Goal: Obtain resource: Obtain resource

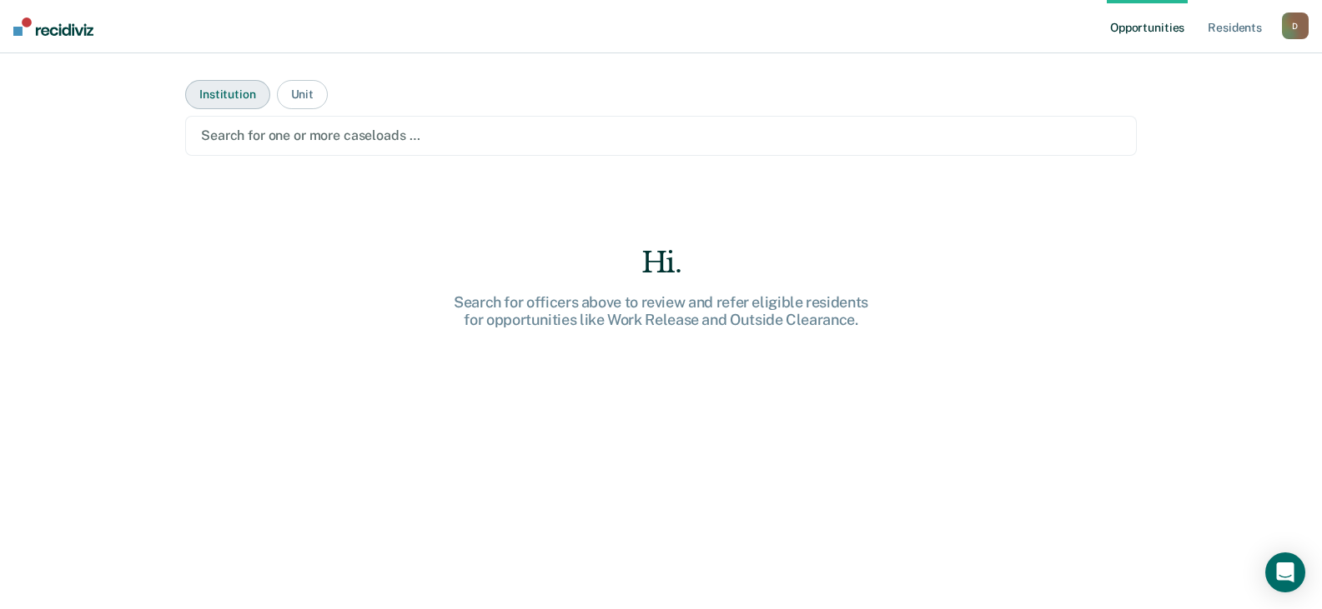
click at [246, 90] on button "Institution" at bounding box center [227, 94] width 84 height 29
click at [303, 93] on button "Unit" at bounding box center [302, 94] width 51 height 29
click at [212, 103] on button "Institution" at bounding box center [227, 94] width 84 height 29
click at [283, 96] on button "Unit" at bounding box center [302, 94] width 51 height 29
click at [361, 138] on div at bounding box center [661, 135] width 920 height 19
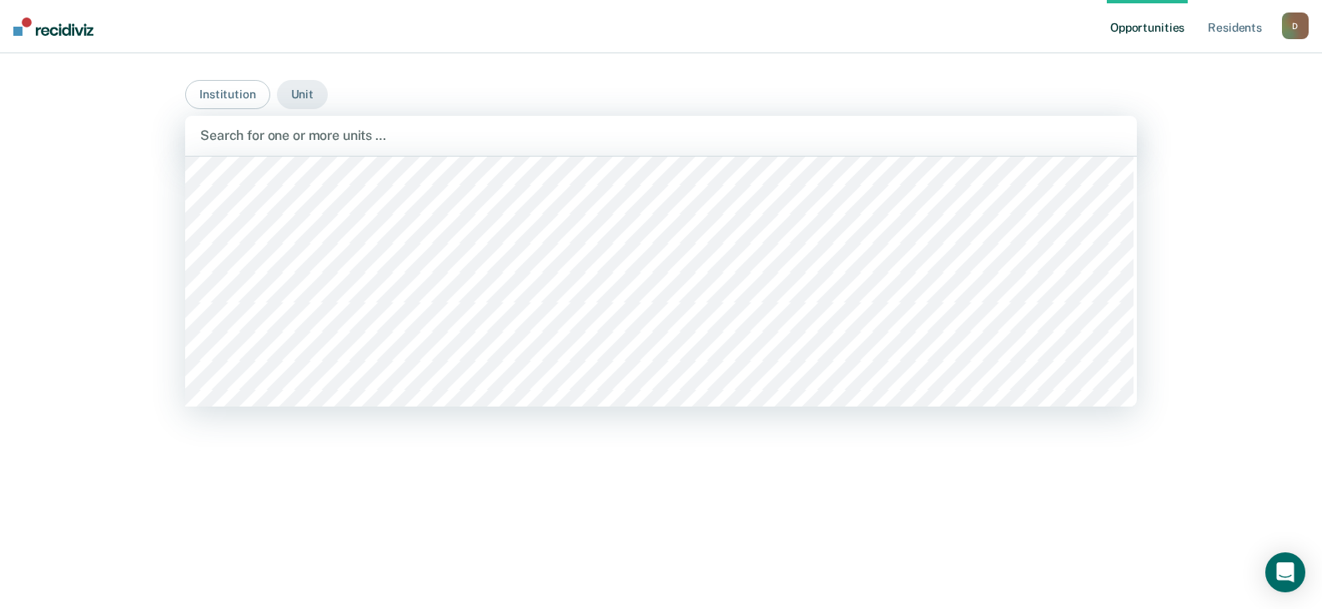
scroll to position [500, 0]
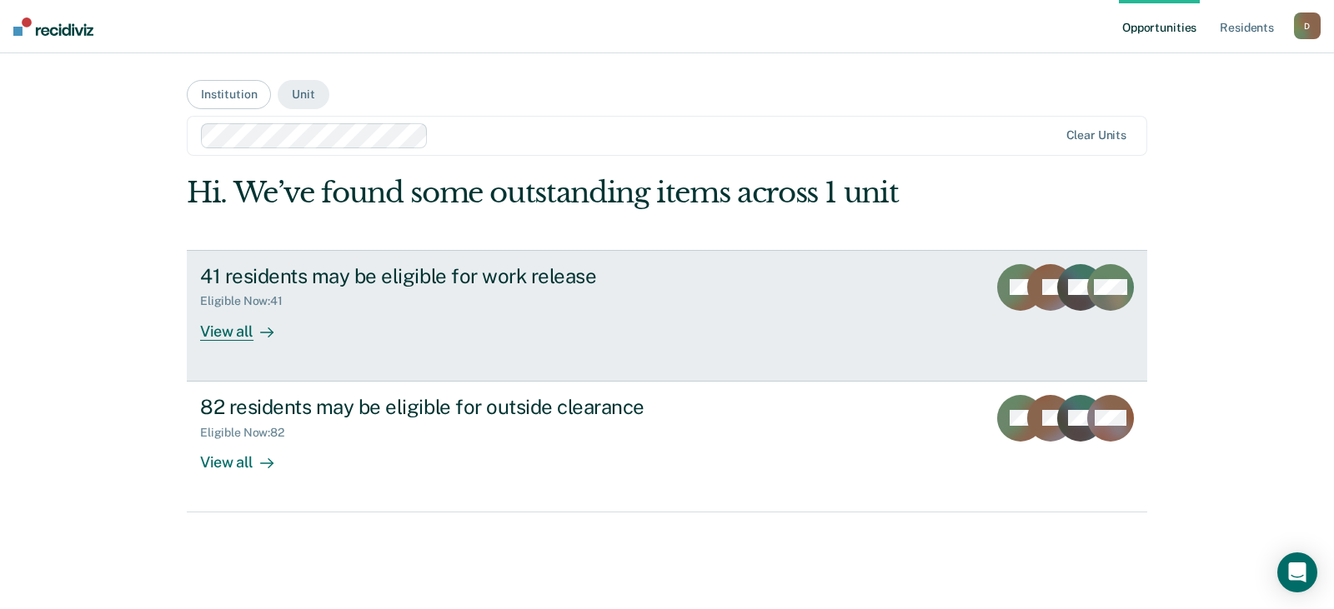
click at [213, 335] on div "View all" at bounding box center [246, 324] width 93 height 33
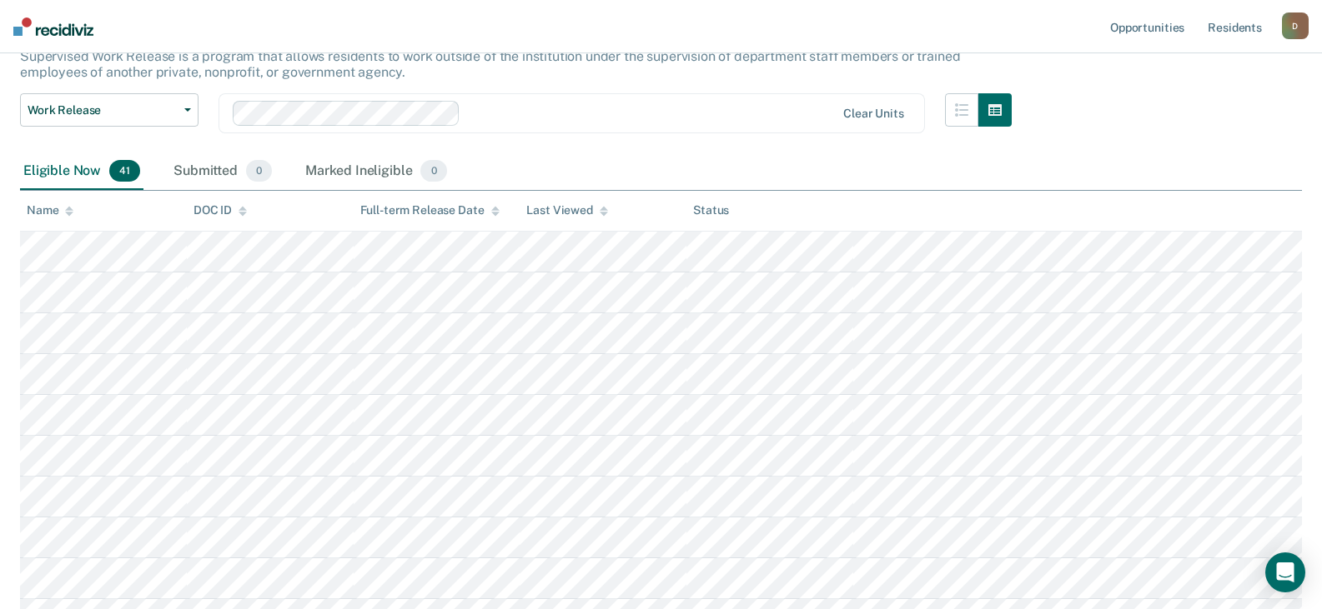
scroll to position [31, 0]
